Goal: Task Accomplishment & Management: Complete application form

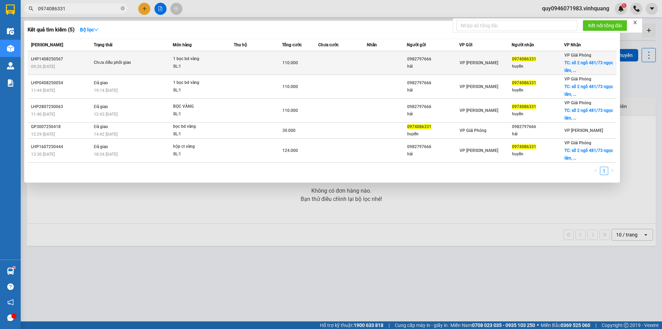
type input "0974086331"
click at [550, 58] on div "0974086331" at bounding box center [538, 59] width 52 height 7
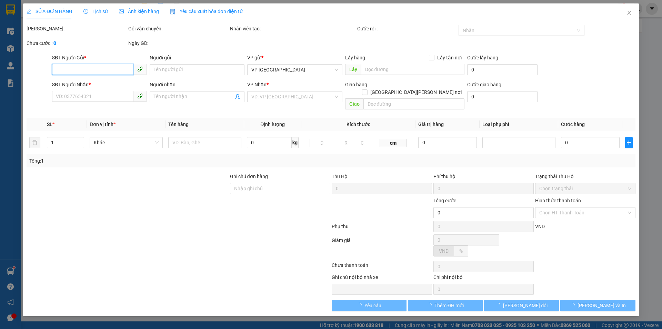
type input "0982797666"
type input "hải"
type input "0974086331"
type input "huyền"
checkbox input "true"
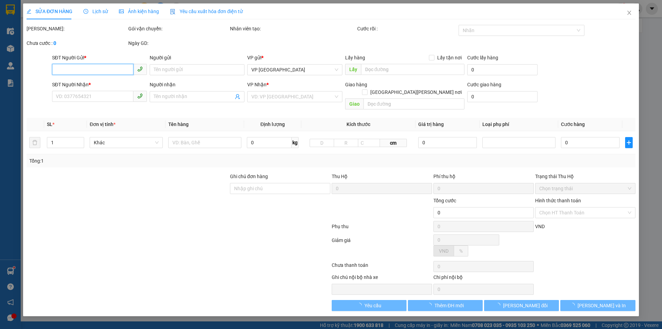
type input "số 2 ngõ 481/73 [PERSON_NAME], [GEOGRAPHIC_DATA], [GEOGRAPHIC_DATA]"
type input "110.000"
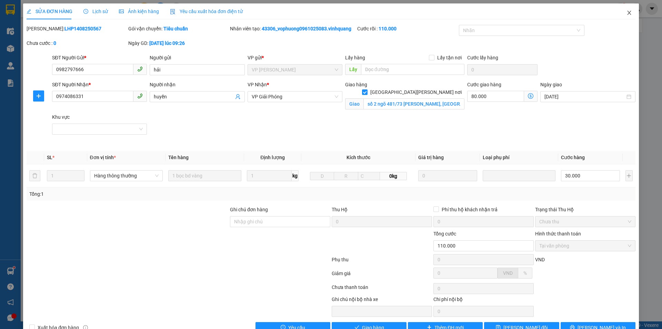
click at [627, 14] on icon "close" at bounding box center [630, 13] width 6 height 6
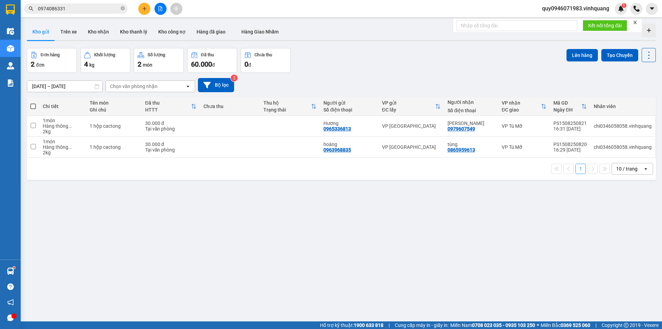
click at [96, 7] on input "0974086331" at bounding box center [78, 9] width 81 height 8
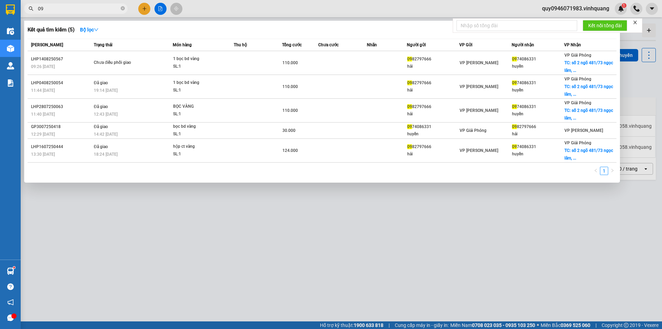
type input "0"
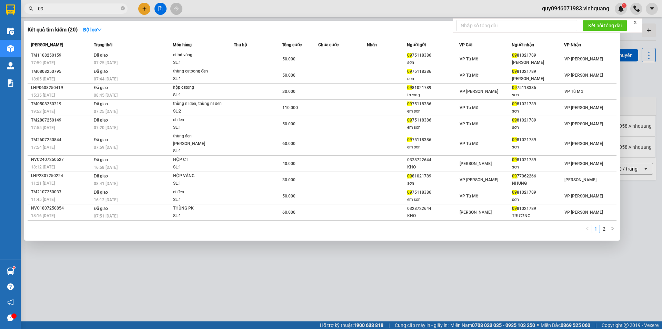
type input "0"
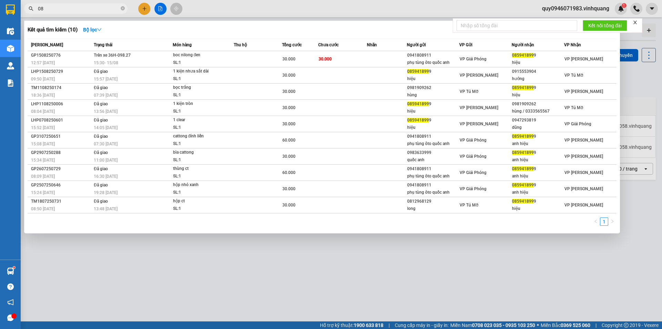
type input "0"
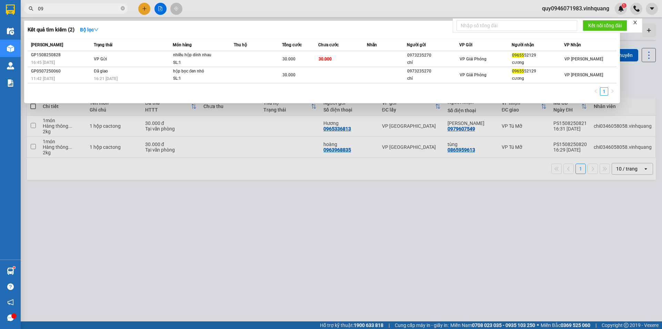
type input "0"
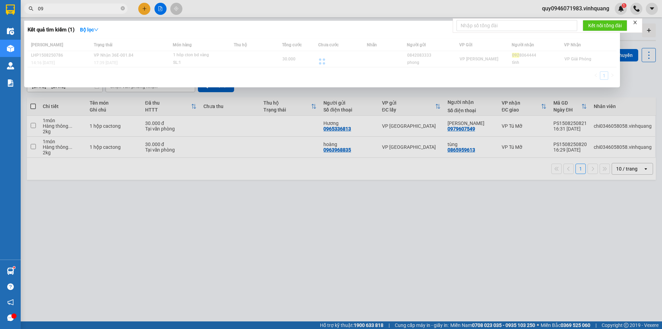
type input "0"
